Goal: Task Accomplishment & Management: Use online tool/utility

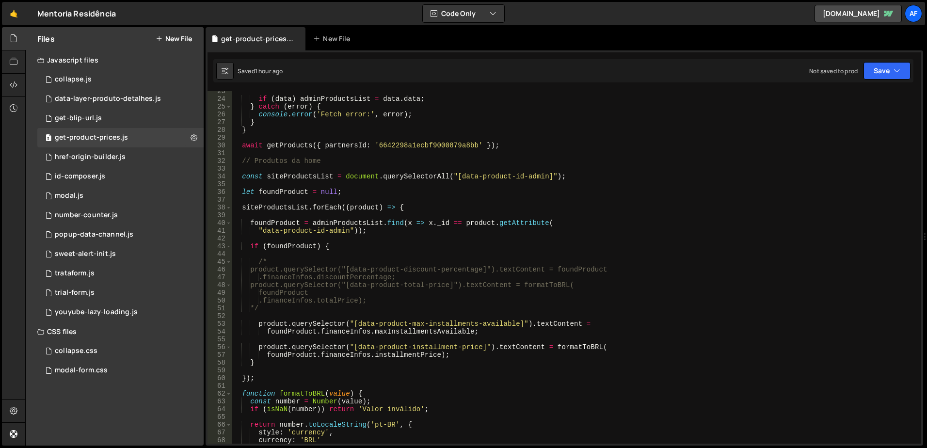
scroll to position [233, 0]
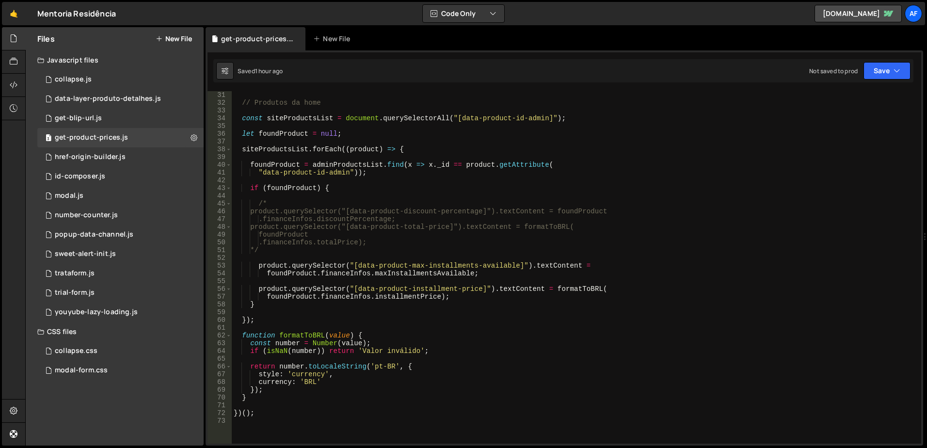
click at [608, 201] on div "// Produtos da home const siteProductsList = document . querySelectorAll ( "[da…" at bounding box center [575, 275] width 686 height 368
type textarea "/*"
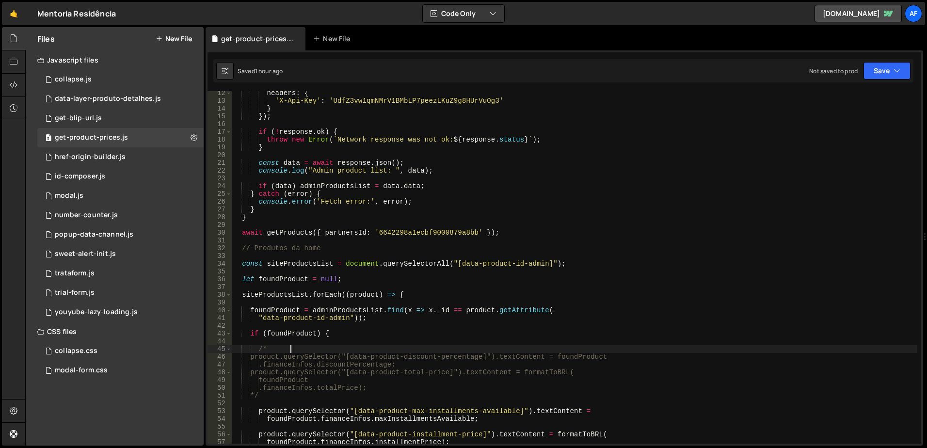
scroll to position [87, 0]
click at [19, 13] on link "🤙" at bounding box center [14, 13] width 24 height 23
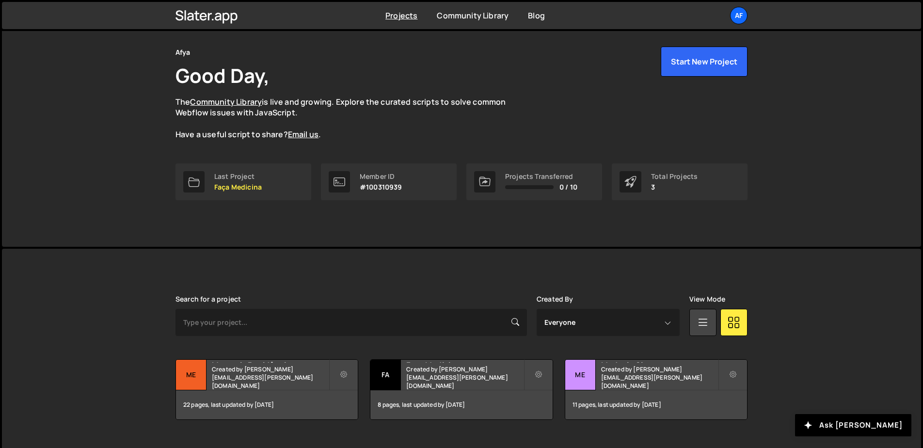
scroll to position [51, 0]
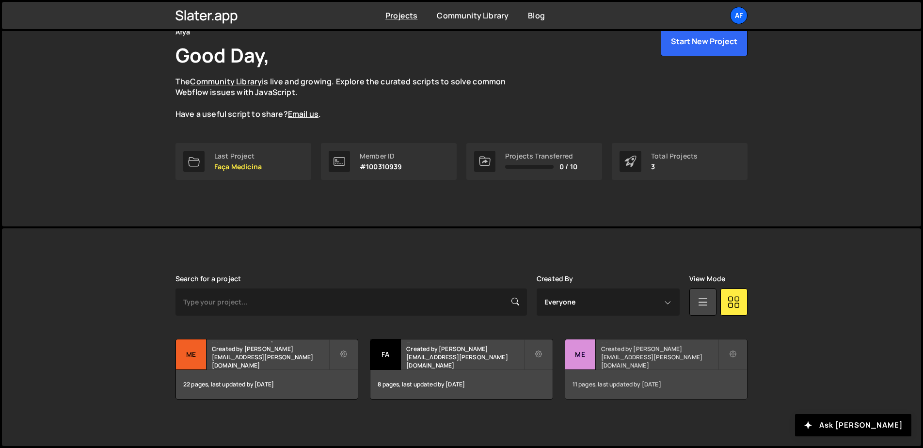
click at [627, 355] on div "Medcel - Site Created by hudson.oliveira@afya.com.br" at bounding box center [656, 354] width 182 height 30
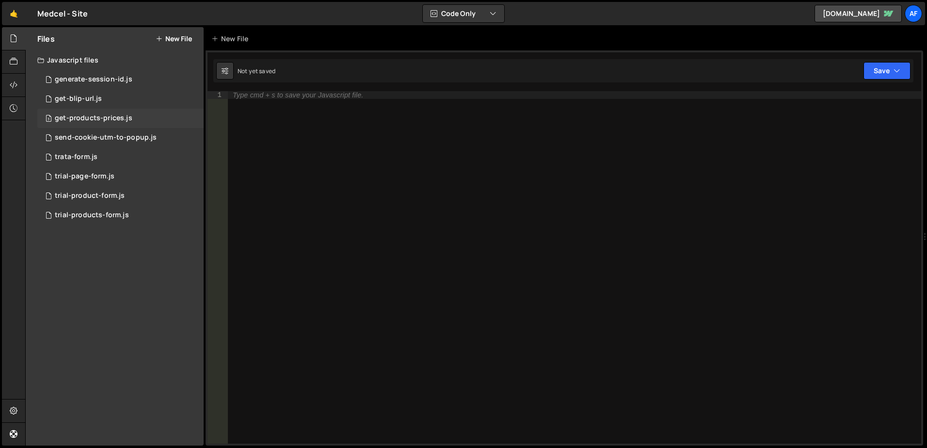
click at [88, 116] on div "get-products-prices.js" at bounding box center [94, 118] width 78 height 9
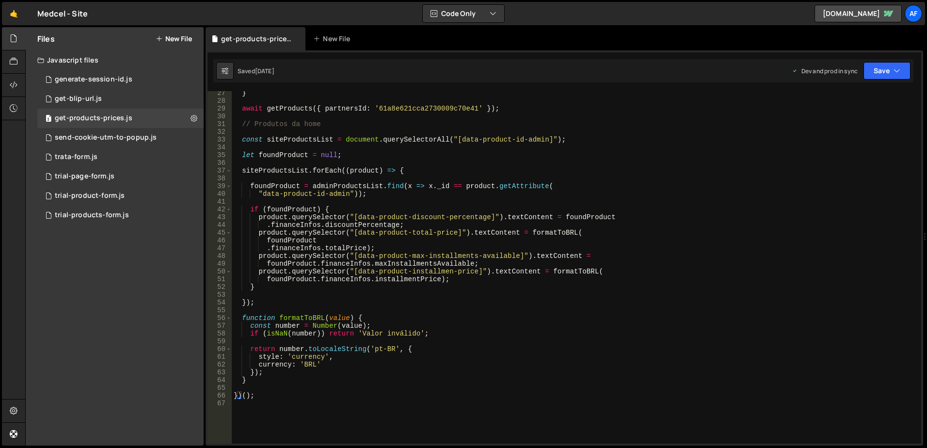
scroll to position [204, 0]
click at [545, 218] on div "} await getProducts ({ partnersId : '61a8e621cca2730009c70e41' }) ; // Produtos…" at bounding box center [575, 273] width 686 height 368
type textarea "if (foundProduct) {"
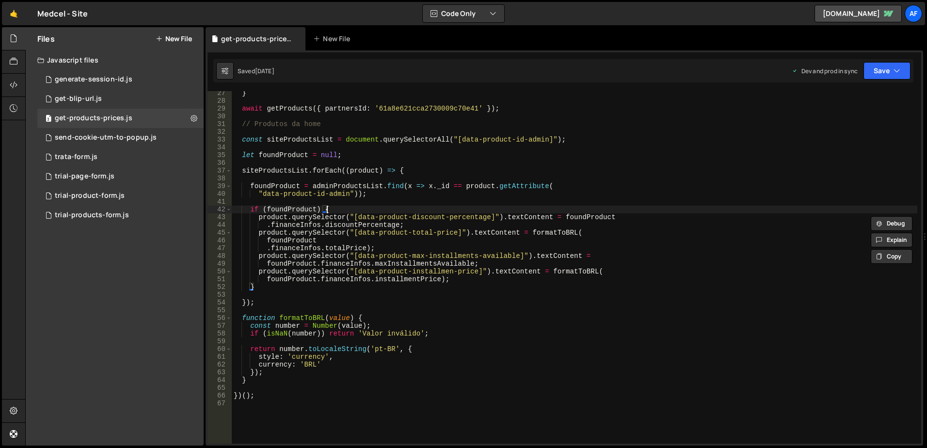
scroll to position [0, 1]
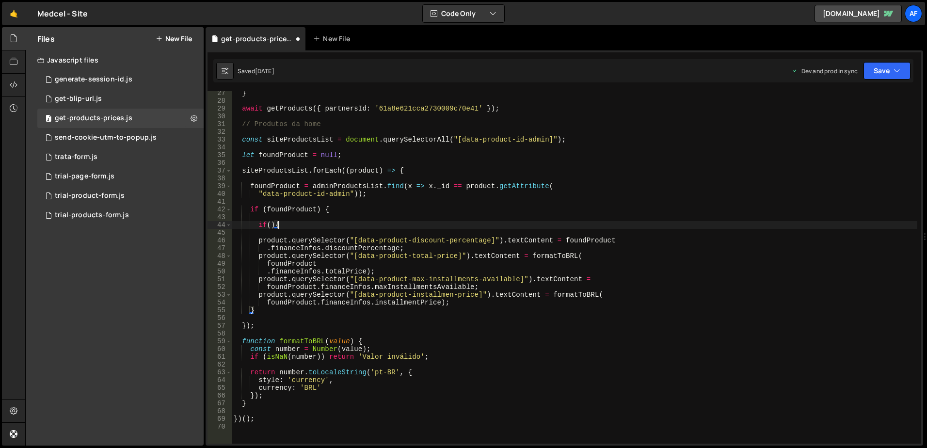
type textarea "if(){}"
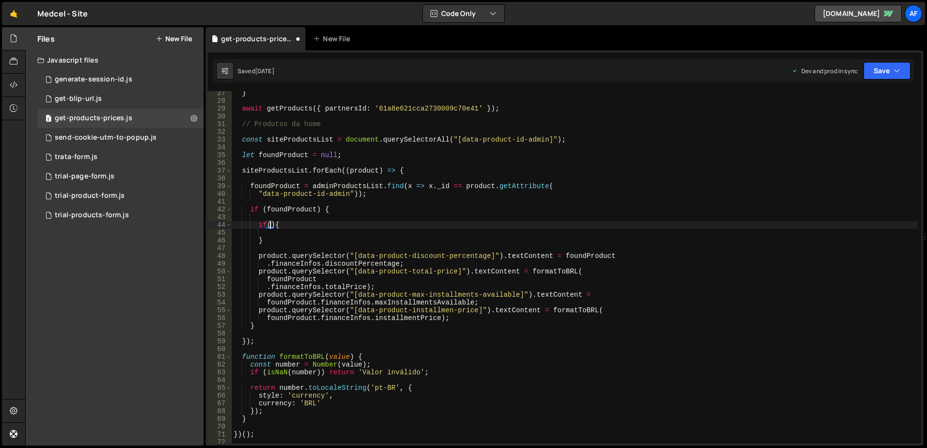
paste textarea ".financeInfos.discountPercentage"
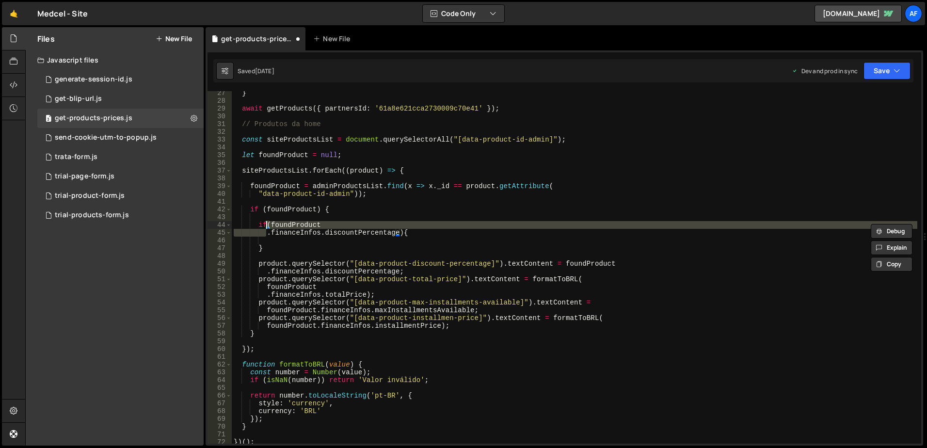
type textarea "if(foundProduct.financeInfos.discountPercentage){"
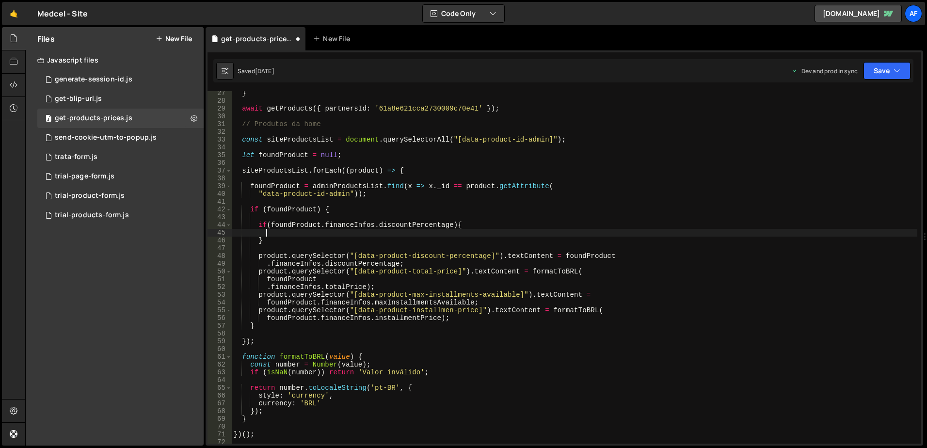
scroll to position [0, 1]
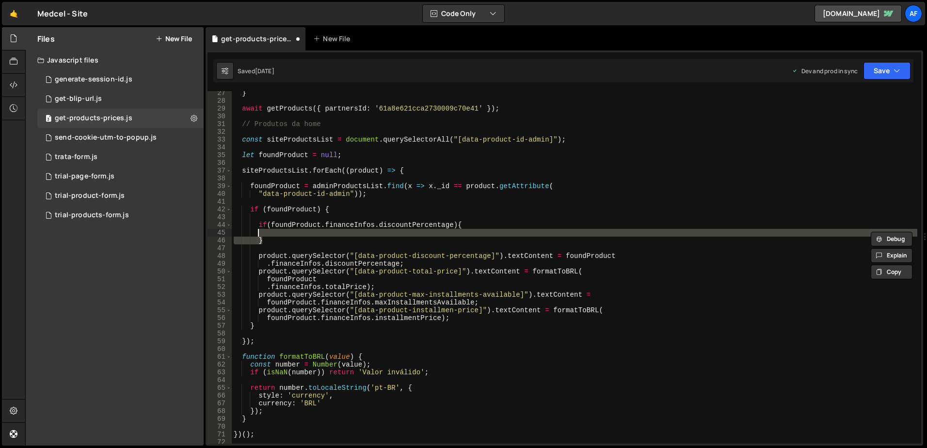
type textarea "if(foundProduct.financeInfos.discountPercentage){"
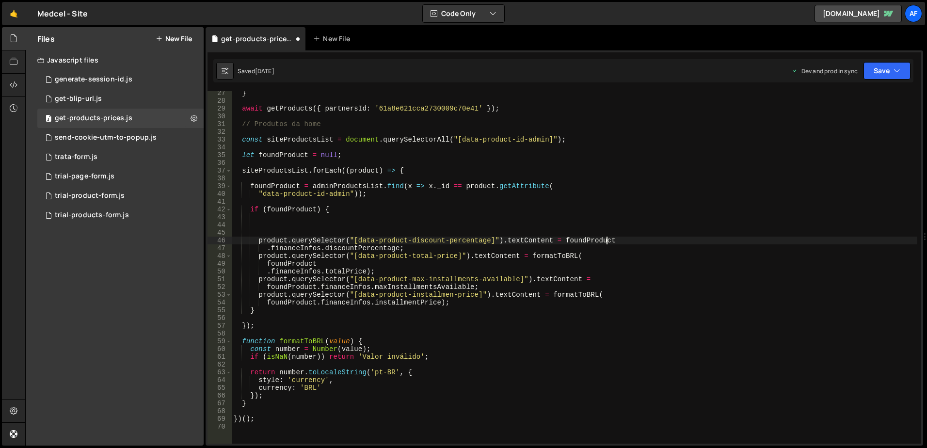
type textarea ".financeInfos.discountPercentage;"
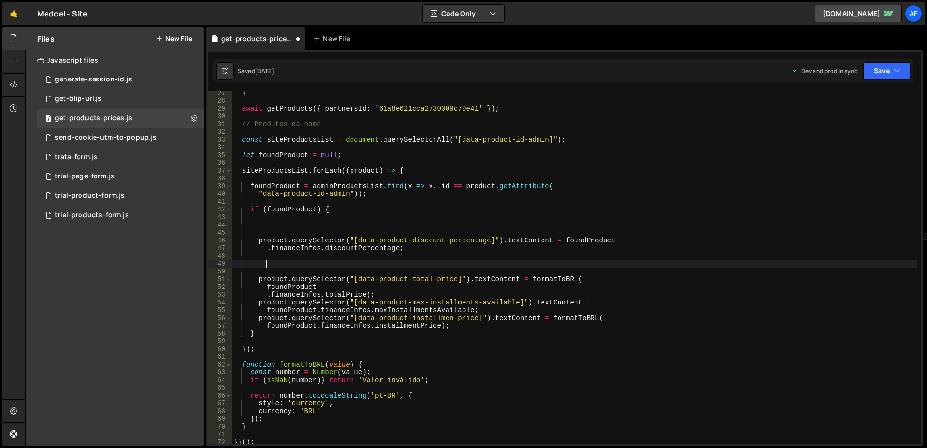
paste textarea "}"
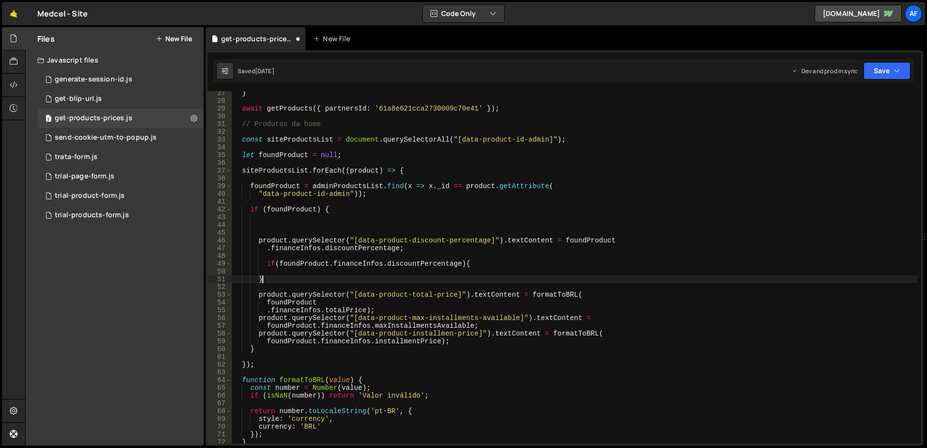
type textarea "}"
type textarea "if(foundProduct.financeInfos.discountPercentage){"
type textarea "product.querySelector("[data-product-discount-percentage]").textContent = found…"
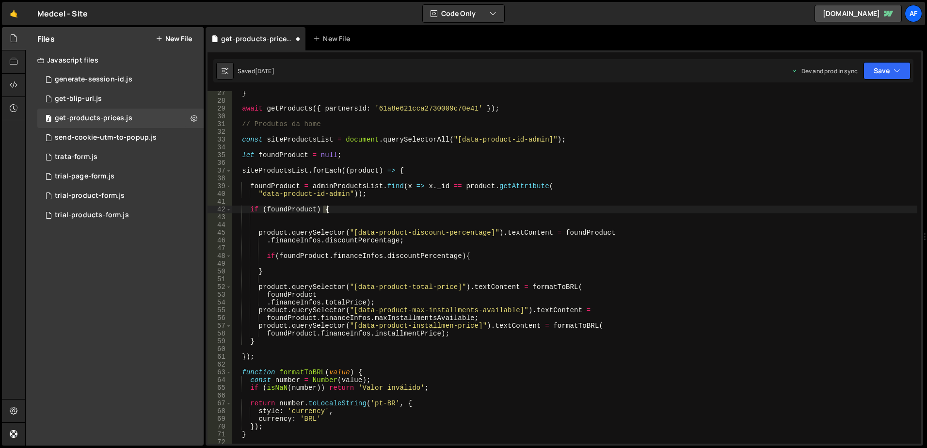
type textarea "if (foundProduct) {"
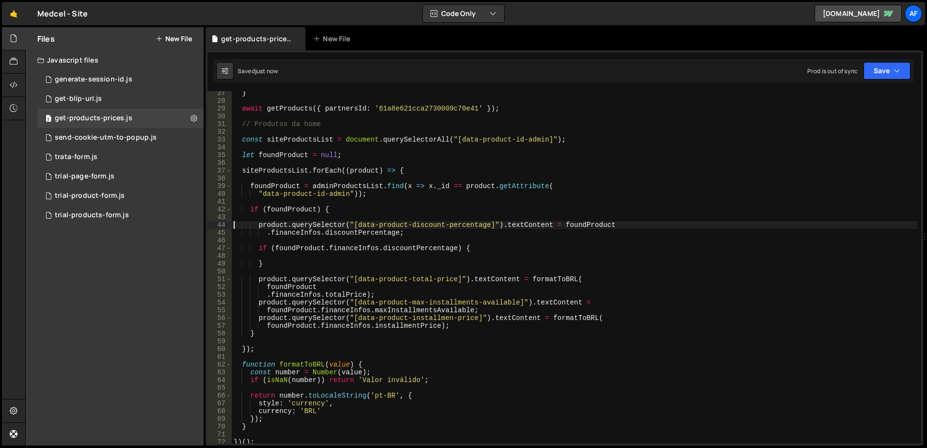
type textarea ".financeInfos.discountPercentage;"
type textarea "if (foundProduct.financeInfos.discountPercentage) {"
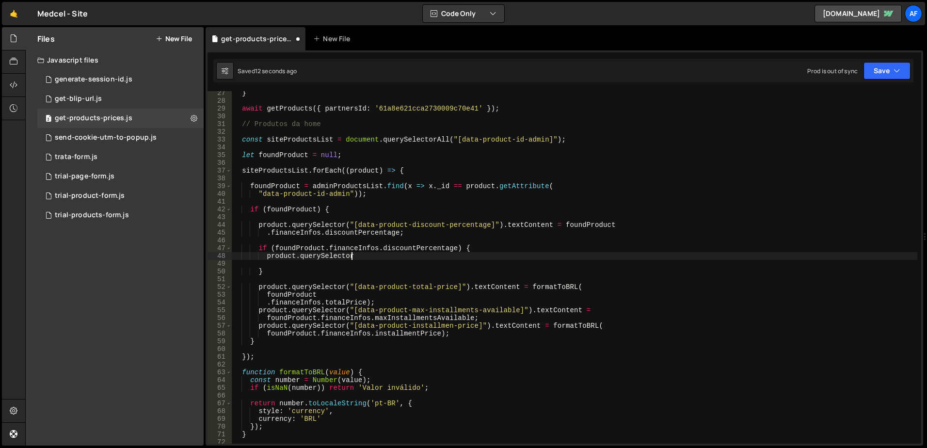
scroll to position [0, 8]
click at [356, 255] on div "} await getProducts ({ partnersId : '61a8e621cca2730009c70e41' }) ; // Produtos…" at bounding box center [575, 273] width 686 height 368
paste textarea "card-premium-desconto"
click at [495, 254] on div "} await getProducts ({ partnersId : '61a8e621cca2730009c70e41' }) ; // Produtos…" at bounding box center [575, 273] width 686 height 368
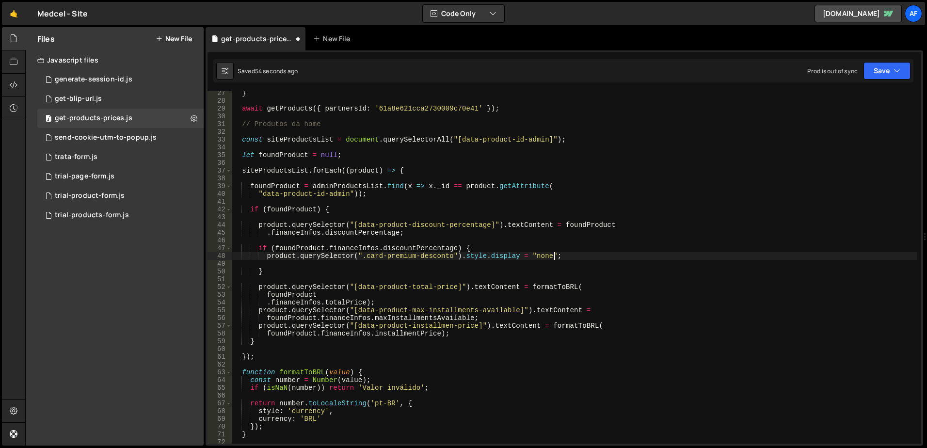
scroll to position [0, 22]
click at [495, 210] on div "} await getProducts ({ partnersId : '61a8e621cca2730009c70e41' }) ; // Produtos…" at bounding box center [575, 273] width 686 height 368
click at [273, 251] on div "} await getProducts ({ partnersId : '61a8e621cca2730009c70e41' }) ; // Produtos…" at bounding box center [575, 273] width 686 height 368
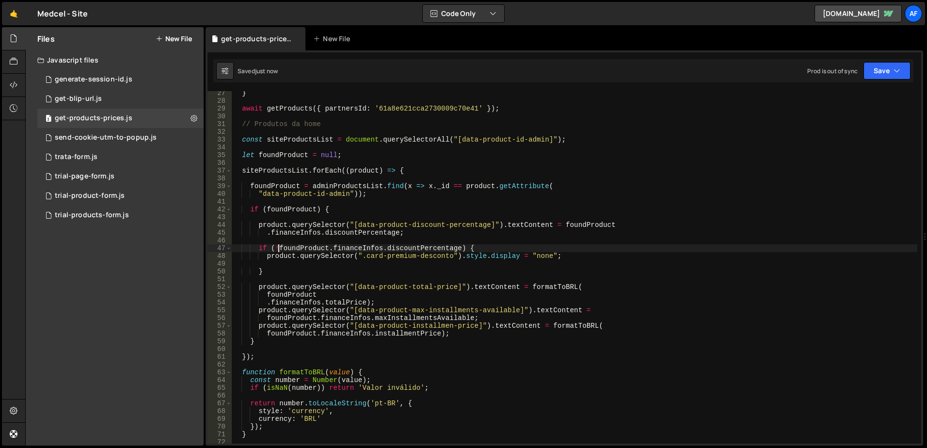
type textarea "if (!foundProduct.financeInfos.discountPercentage) {"
click at [527, 204] on div "} await getProducts ({ partnersId : '61a8e621cca2730009c70e41' }) ; // Produtos…" at bounding box center [575, 273] width 686 height 368
type textarea "if (foundProduct) {"
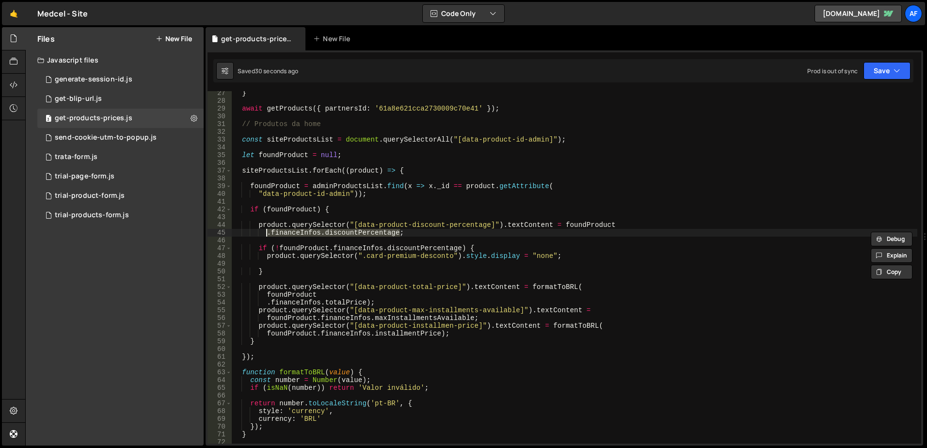
type textarea "product.querySelector("[data-product-discount-percentage]").textContent = found…"
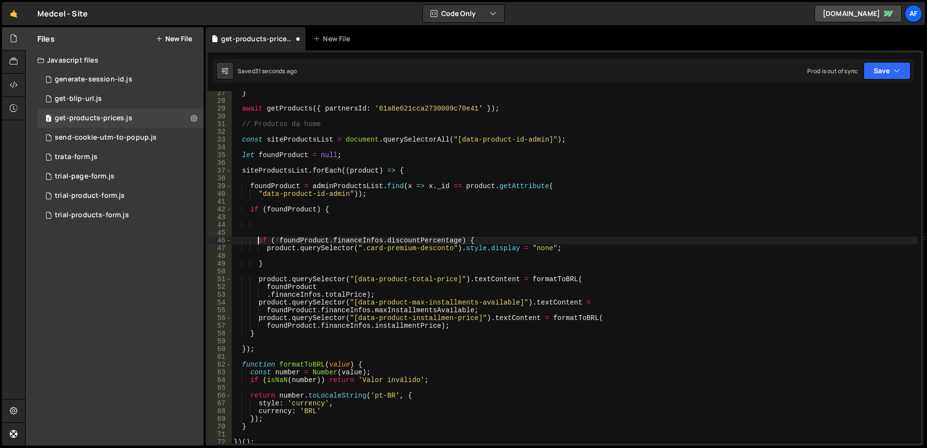
type textarea "product.querySelector(".card-premium-desconto").style.display = "none";"
type textarea "}else{}"
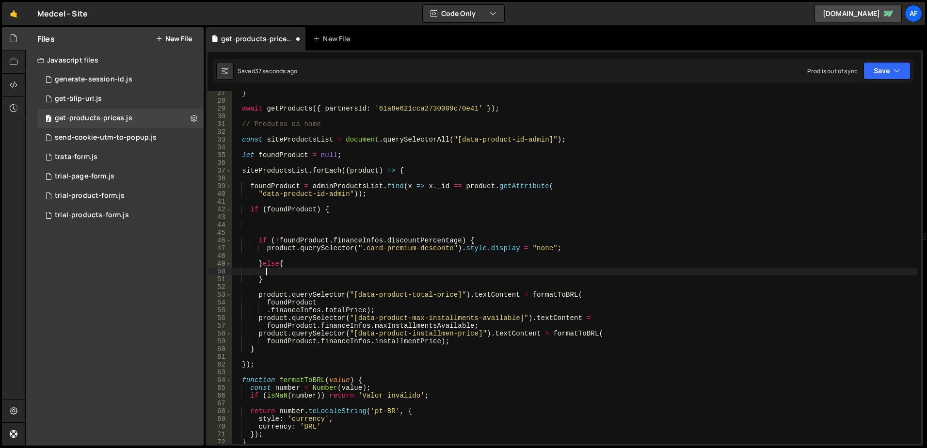
paste textarea ".financeInfos.discountPercentage;"
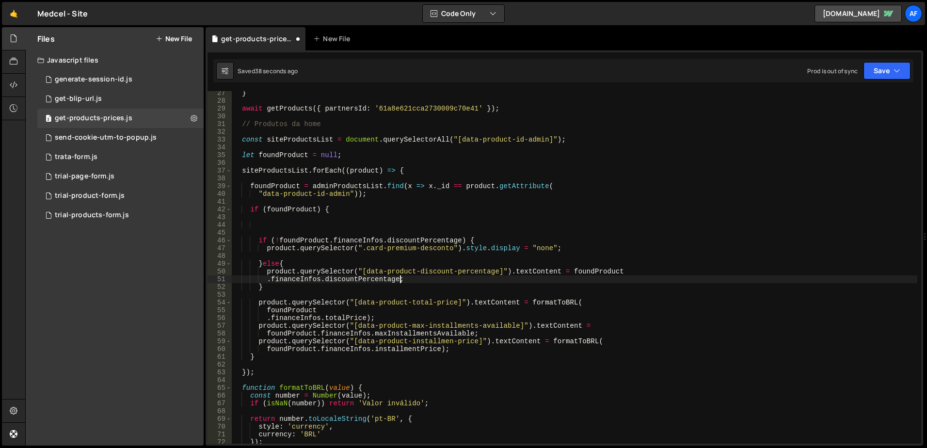
type textarea "}else{"
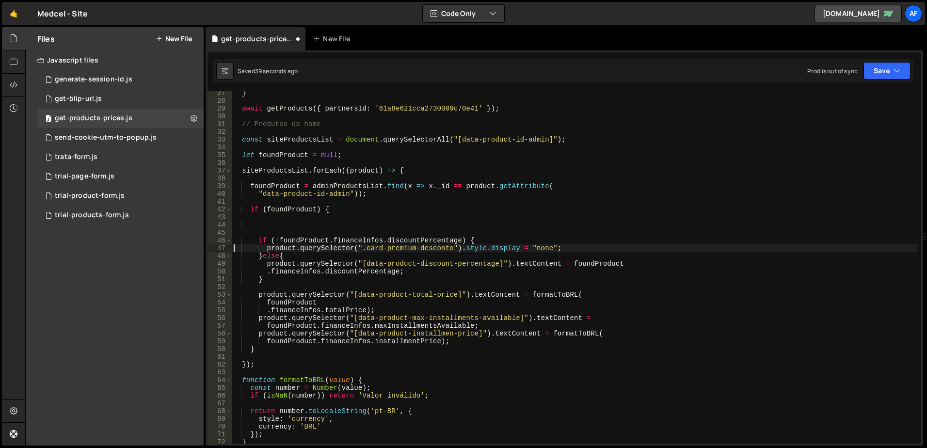
type textarea "if (!foundProduct.financeInfos.discountPercentage) {"
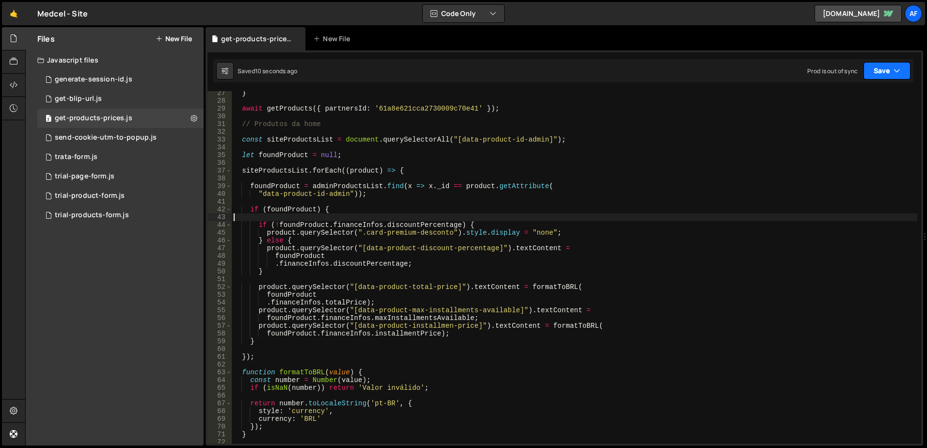
click at [886, 74] on button "Save" at bounding box center [886, 70] width 47 height 17
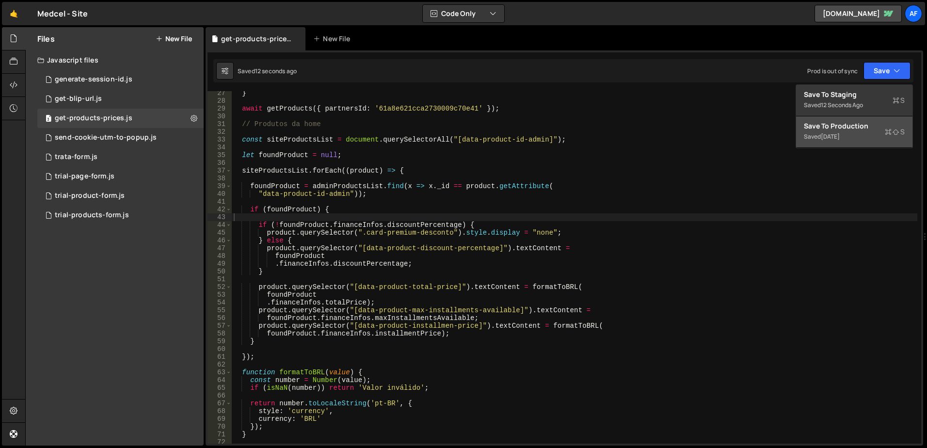
click at [844, 127] on div "Save to Production S" at bounding box center [854, 126] width 101 height 10
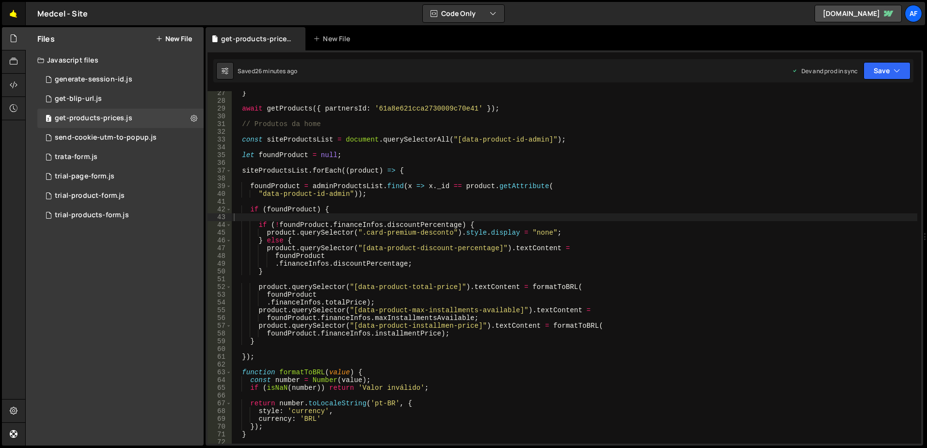
click at [11, 16] on link "🤙" at bounding box center [14, 13] width 24 height 23
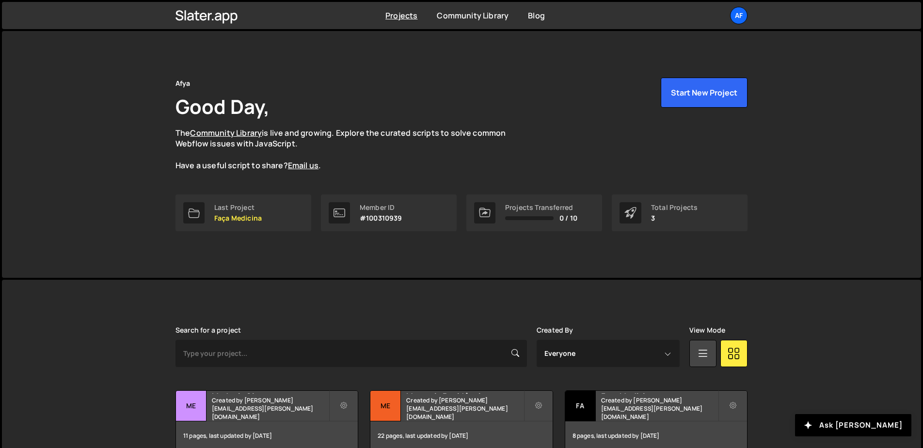
scroll to position [48, 0]
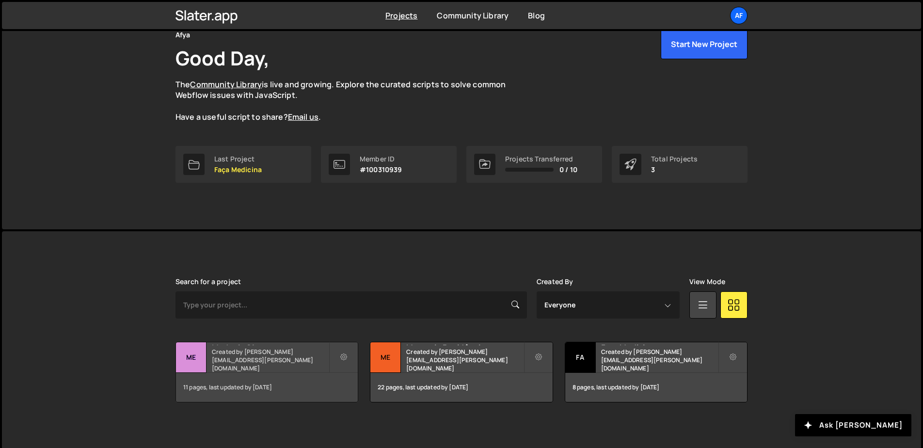
click at [283, 362] on small "Created by hudson.oliveira@afya.com.br" at bounding box center [270, 360] width 117 height 25
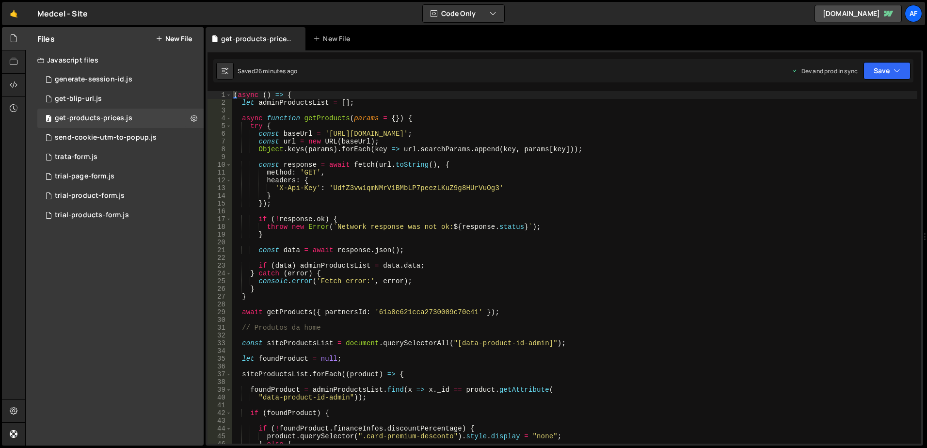
scroll to position [87, 0]
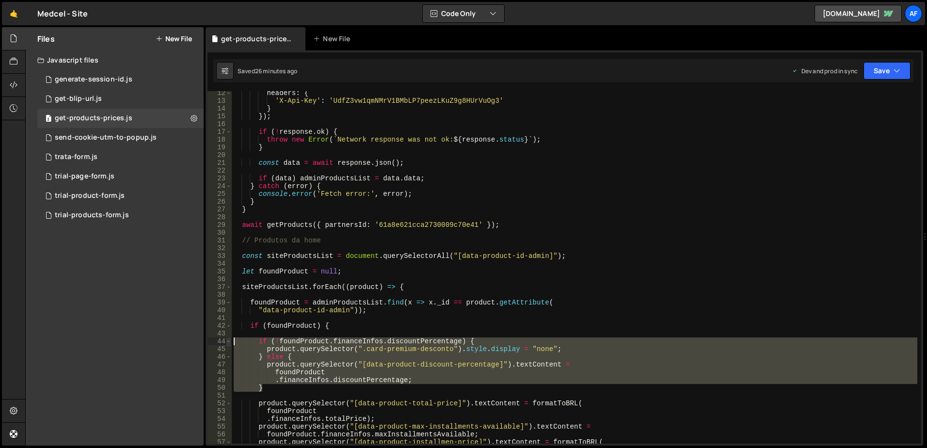
drag, startPoint x: 270, startPoint y: 390, endPoint x: 226, endPoint y: 341, distance: 66.3
click at [226, 341] on div "} 12 13 14 15 16 17 18 19 20 21 22 23 24 25 26 27 28 29 30 31 32 33 34 35 36 37…" at bounding box center [565, 267] width 714 height 352
type textarea "if (!foundProduct.financeInfos.discountPercentage) { product.querySelector(".ca…"
click at [14, 14] on link "🤙" at bounding box center [14, 13] width 24 height 23
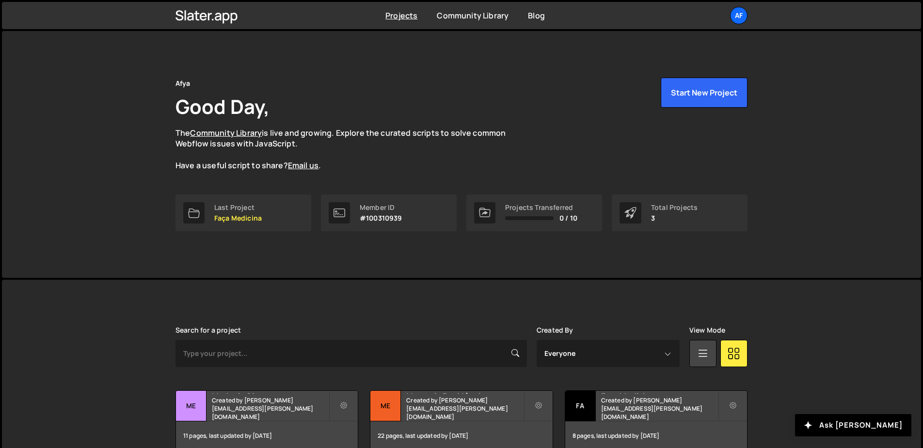
scroll to position [51, 0]
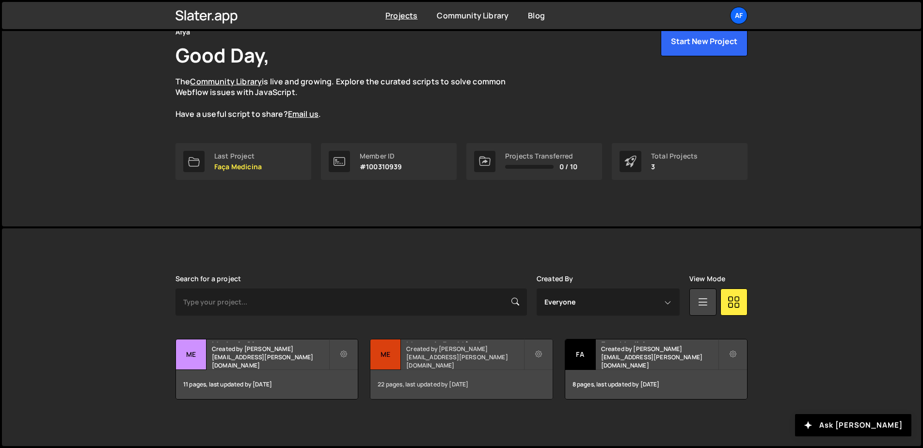
click at [444, 342] on h2 "Mentoria Residência" at bounding box center [464, 340] width 117 height 3
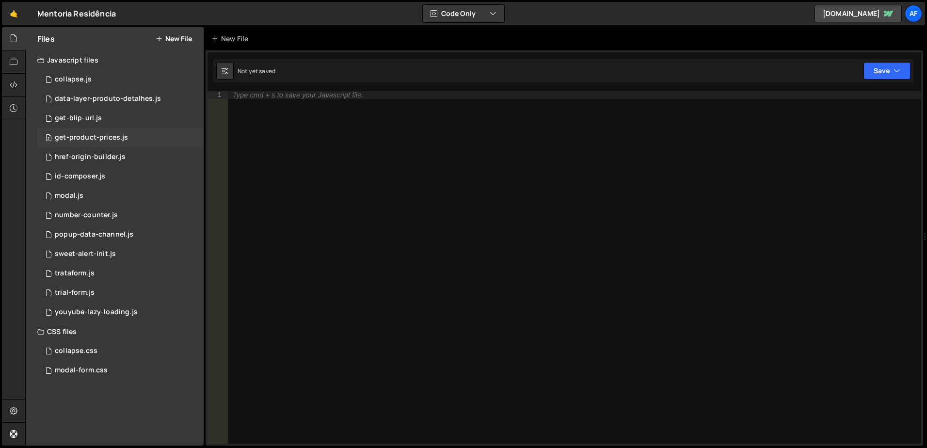
click at [109, 137] on div "get-product-prices.js" at bounding box center [91, 137] width 73 height 9
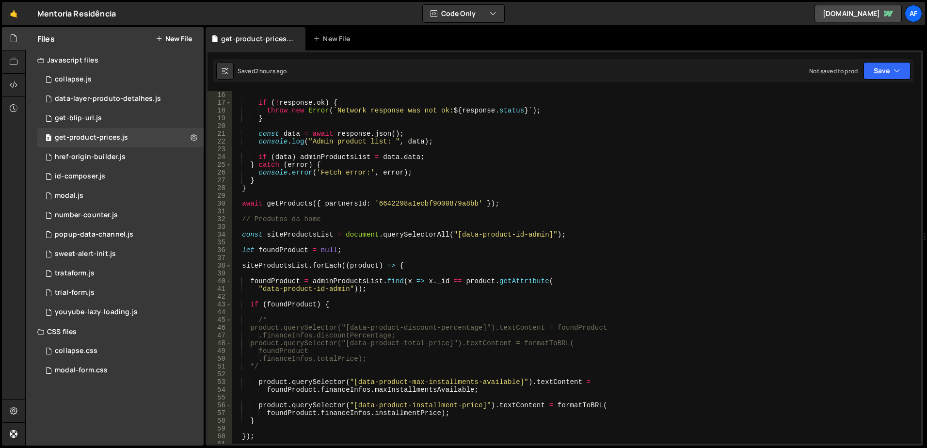
scroll to position [175, 0]
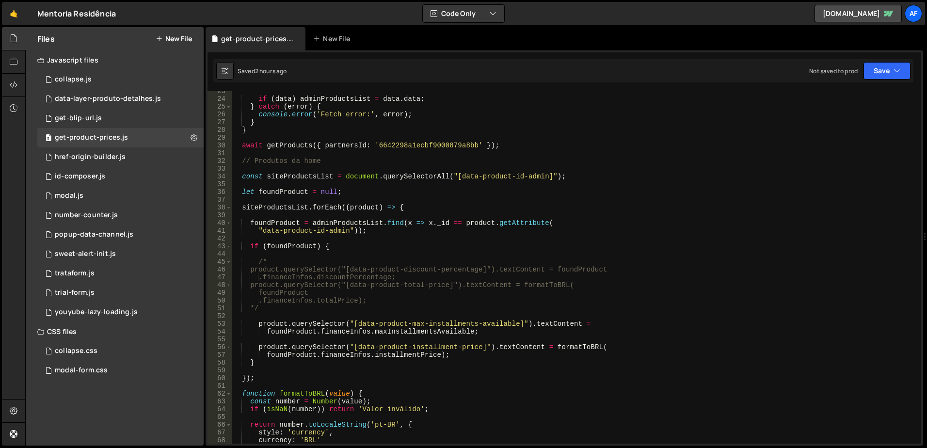
click at [319, 262] on div "if ( data ) adminProductsList = data . data ; } catch ( error ) { console . err…" at bounding box center [575, 271] width 686 height 368
click at [425, 280] on div "if ( data ) adminProductsList = data . data ; } catch ( error ) { console . err…" at bounding box center [575, 271] width 686 height 368
type textarea ".financeInfos.discountPercentage;"
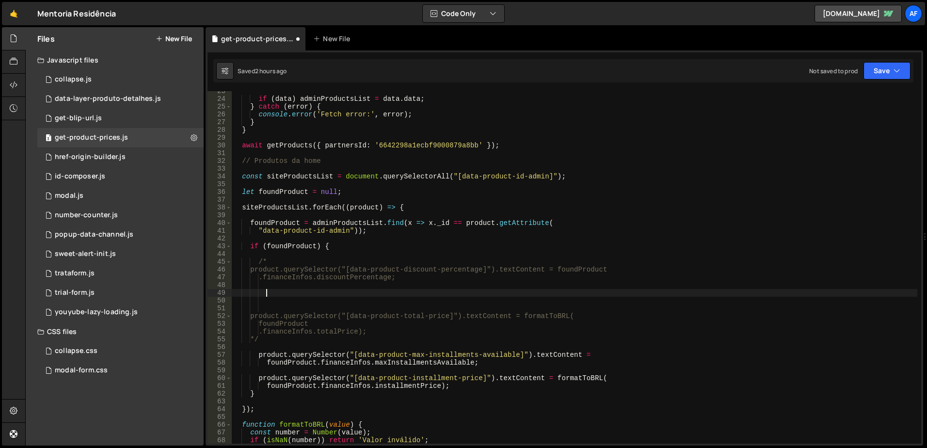
paste textarea "}"
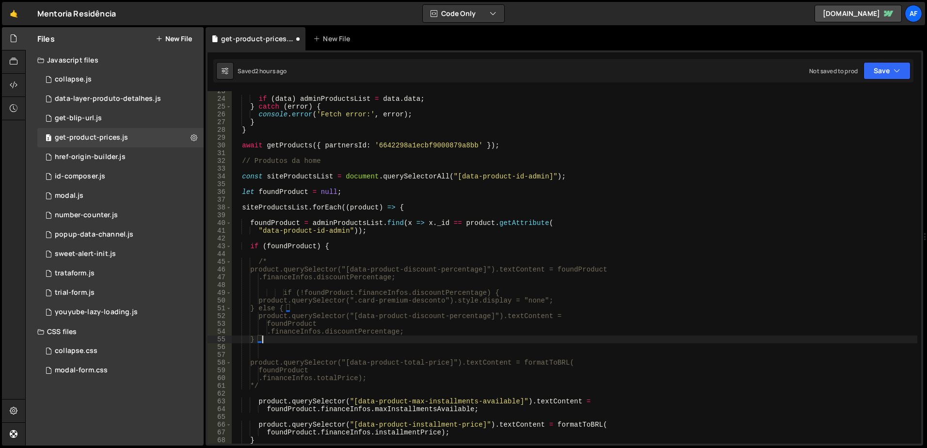
click at [368, 360] on div "if ( data ) adminProductsList = data . data ; } catch ( error ) { console . err…" at bounding box center [575, 271] width 686 height 368
drag, startPoint x: 368, startPoint y: 360, endPoint x: 447, endPoint y: 365, distance: 78.2
click at [447, 365] on div "if ( data ) adminProductsList = data . data ; } catch ( error ) { console . err…" at bounding box center [575, 271] width 686 height 368
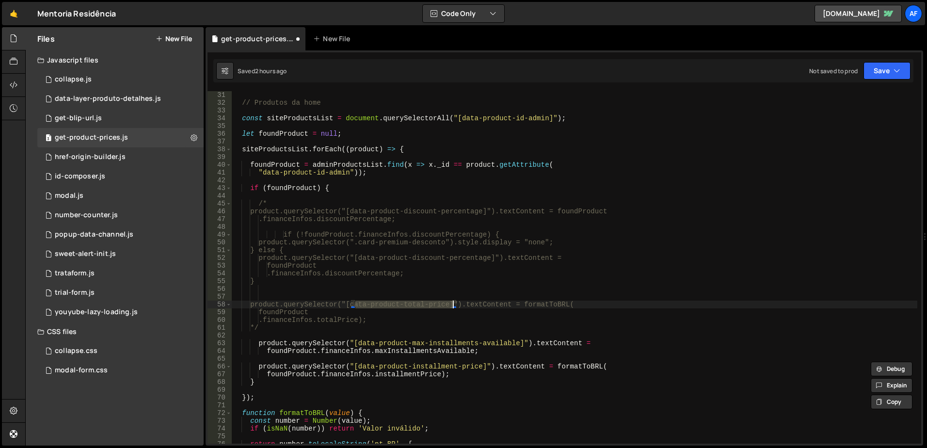
scroll to position [233, 0]
click at [384, 323] on div "// Produtos da home const siteProductsList = document . querySelectorAll ( "[da…" at bounding box center [575, 275] width 686 height 368
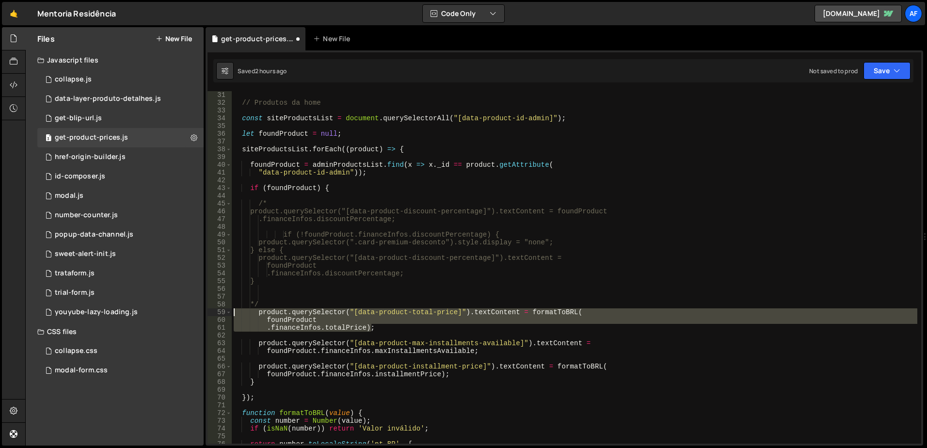
type textarea "*/"
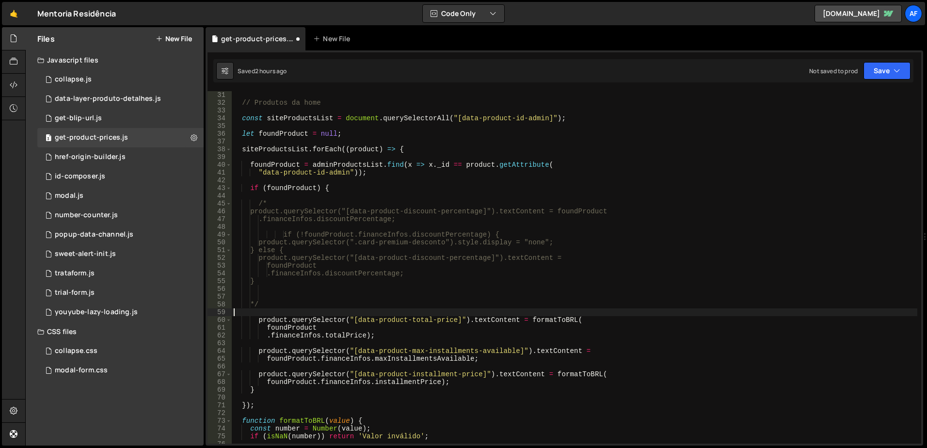
scroll to position [0, 0]
